Goal: Information Seeking & Learning: Learn about a topic

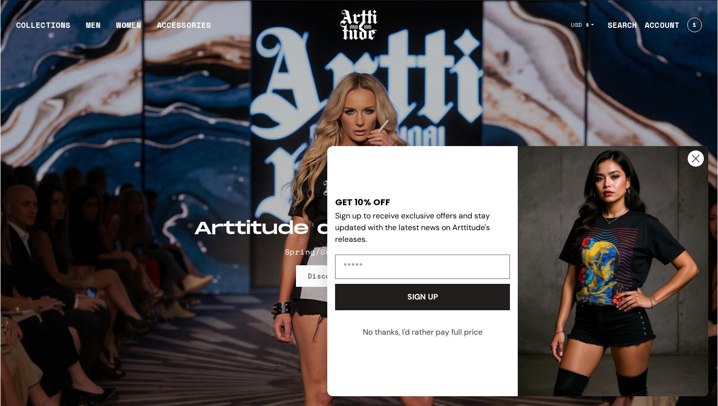
click at [698, 157] on circle "Close dialog" at bounding box center [695, 158] width 16 height 16
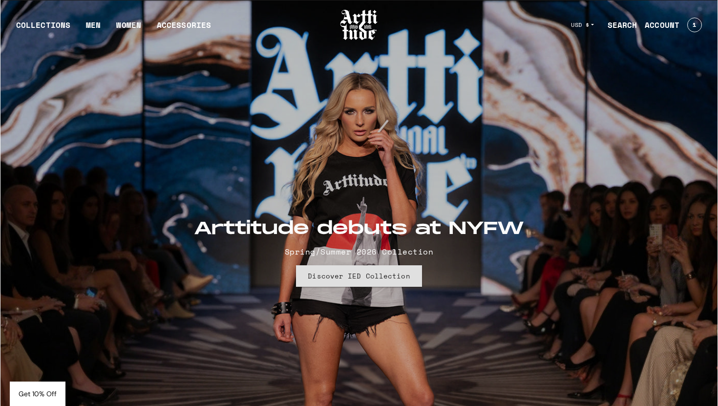
click at [361, 279] on link "Discover IED Collection" at bounding box center [358, 275] width 125 height 21
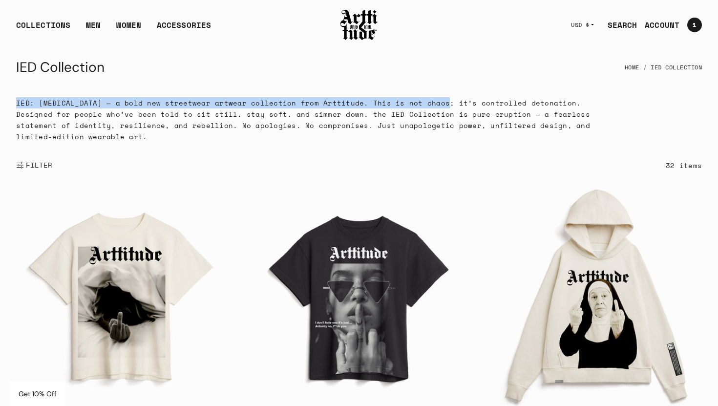
drag, startPoint x: 16, startPoint y: 102, endPoint x: 429, endPoint y: 103, distance: 412.5
click at [429, 103] on p "IED: Intermittent Explosive Disorder — a bold new streetwear artwear collection…" at bounding box center [313, 119] width 594 height 45
click at [415, 100] on p "IED: Intermittent Explosive Disorder — a bold new streetwear artwear collection…" at bounding box center [313, 119] width 594 height 45
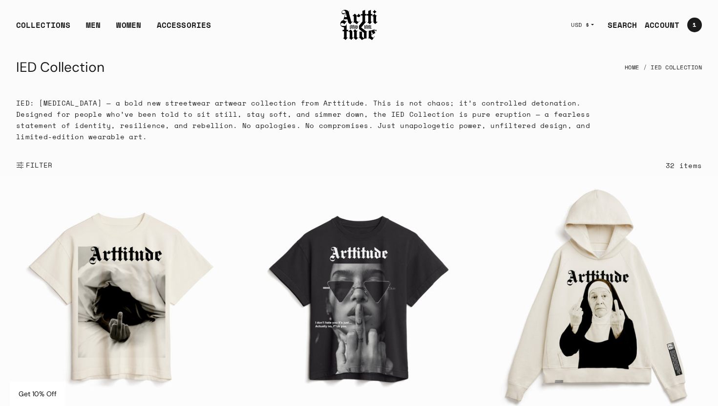
drag, startPoint x: 67, startPoint y: 113, endPoint x: 382, endPoint y: 137, distance: 315.8
click at [382, 137] on p "IED: Intermittent Explosive Disorder — a bold new streetwear artwear collection…" at bounding box center [313, 119] width 594 height 45
copy p "Designed for people who’ve been told to sit still, stay soft, and simmer down, …"
